Goal: Transaction & Acquisition: Purchase product/service

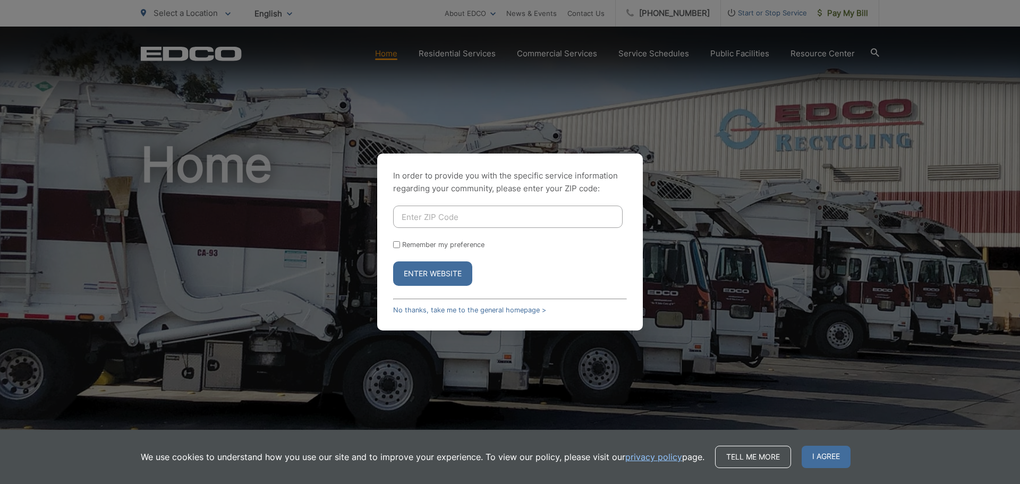
click at [464, 219] on input "Enter ZIP Code" at bounding box center [508, 217] width 230 height 22
type input "92014"
click at [449, 271] on button "Enter Website" at bounding box center [432, 273] width 79 height 24
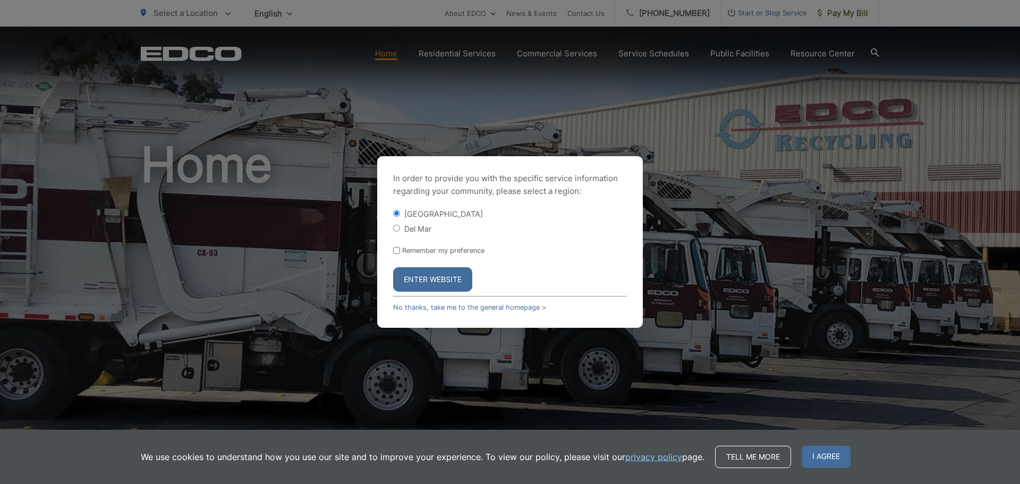
click at [428, 227] on label "Del Mar" at bounding box center [417, 228] width 27 height 9
click at [400, 227] on input "Del Mar" at bounding box center [396, 228] width 7 height 7
radio input "true"
click at [448, 284] on button "Enter Website" at bounding box center [432, 279] width 79 height 24
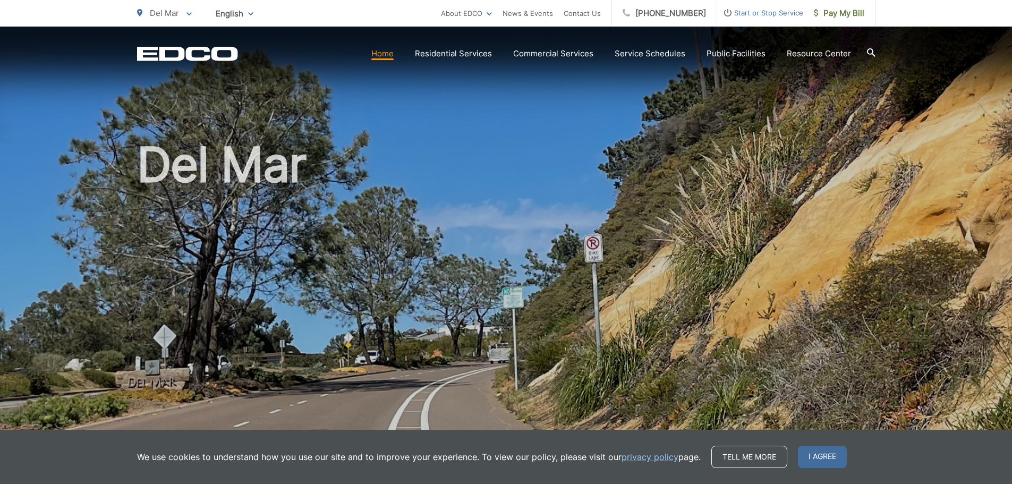
click at [384, 53] on link "Home" at bounding box center [382, 53] width 22 height 13
click at [826, 17] on span "Pay My Bill" at bounding box center [839, 13] width 50 height 13
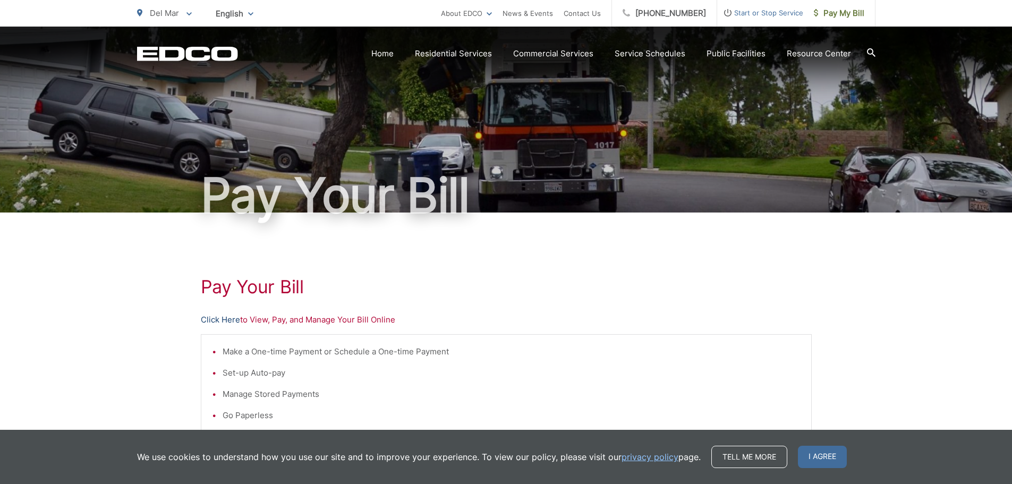
click at [233, 319] on link "Click Here" at bounding box center [220, 319] width 39 height 13
